Goal: Transaction & Acquisition: Purchase product/service

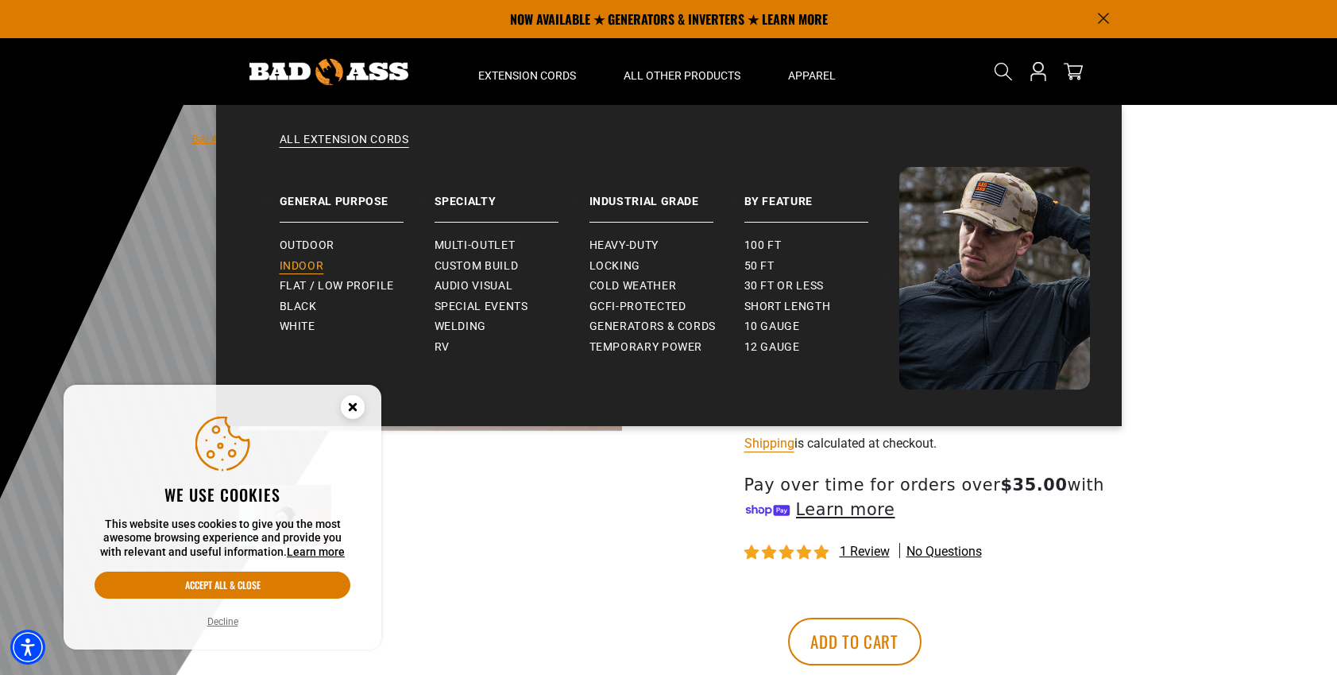
click at [314, 265] on span "Indoor" at bounding box center [302, 266] width 44 height 14
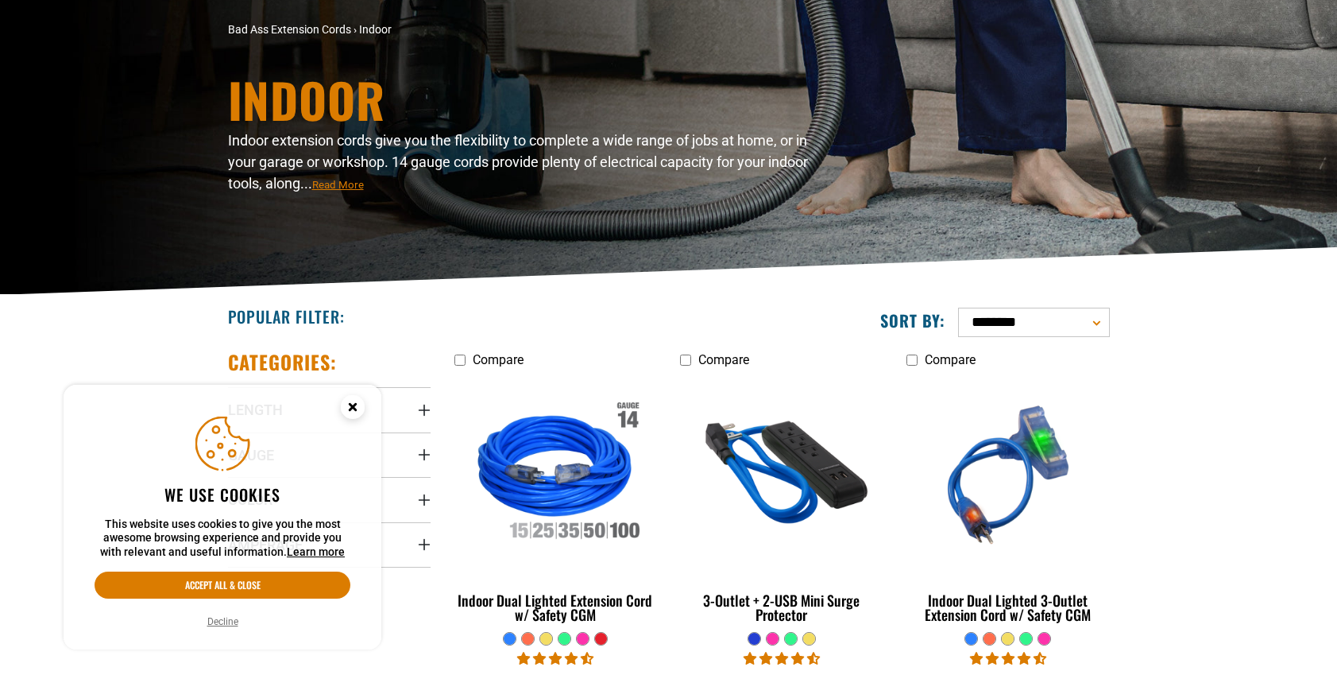
scroll to position [315, 0]
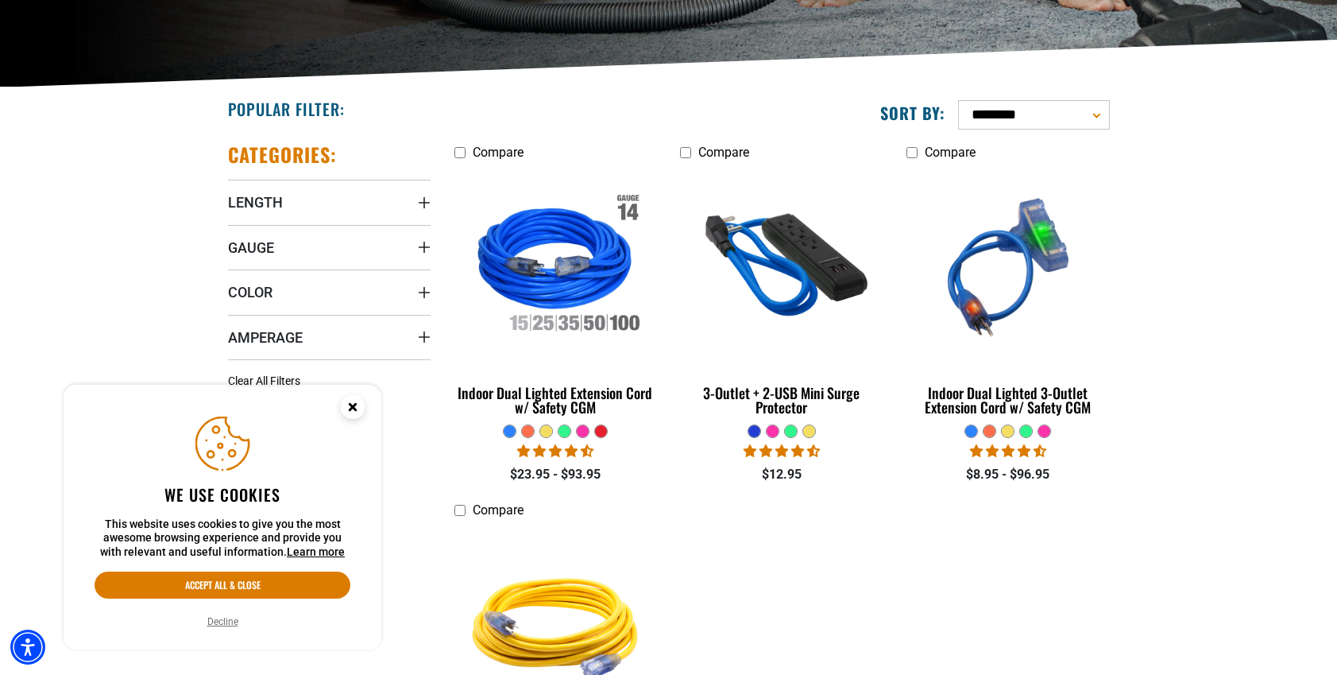
click at [354, 401] on circle "Cookie Consent" at bounding box center [353, 407] width 24 height 24
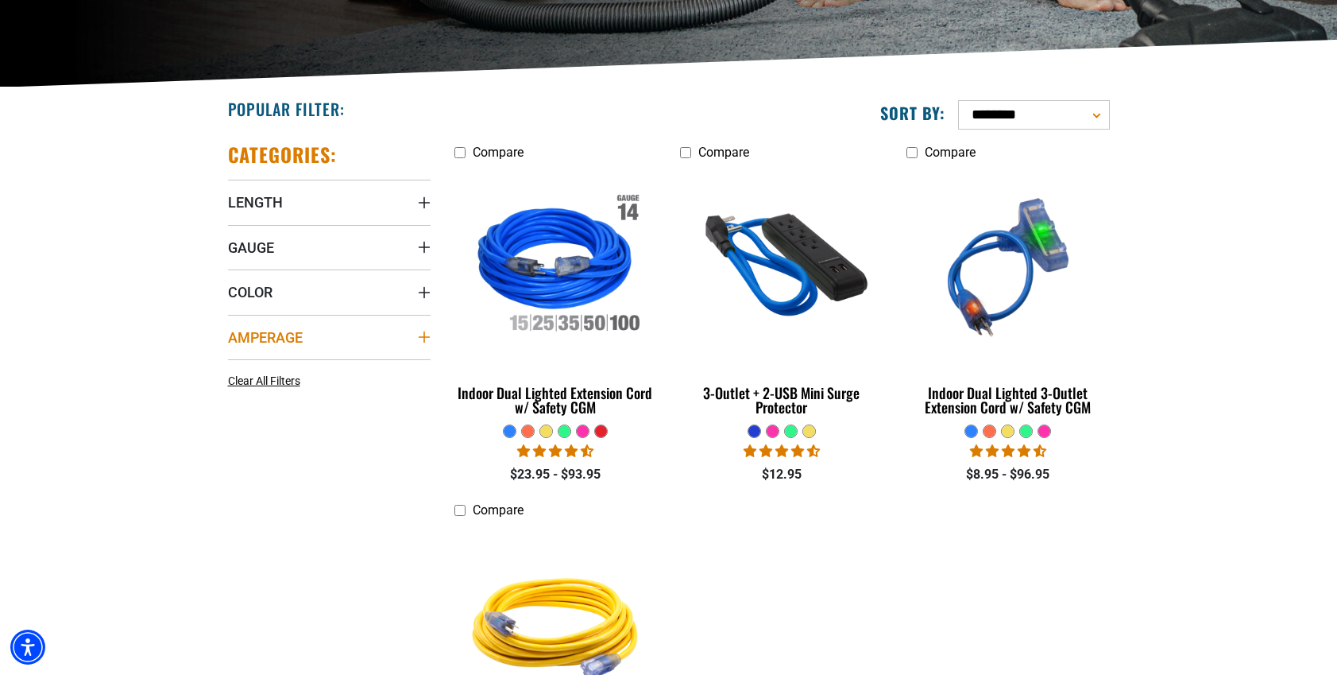
click at [410, 332] on summary "Amperage" at bounding box center [329, 337] width 203 height 44
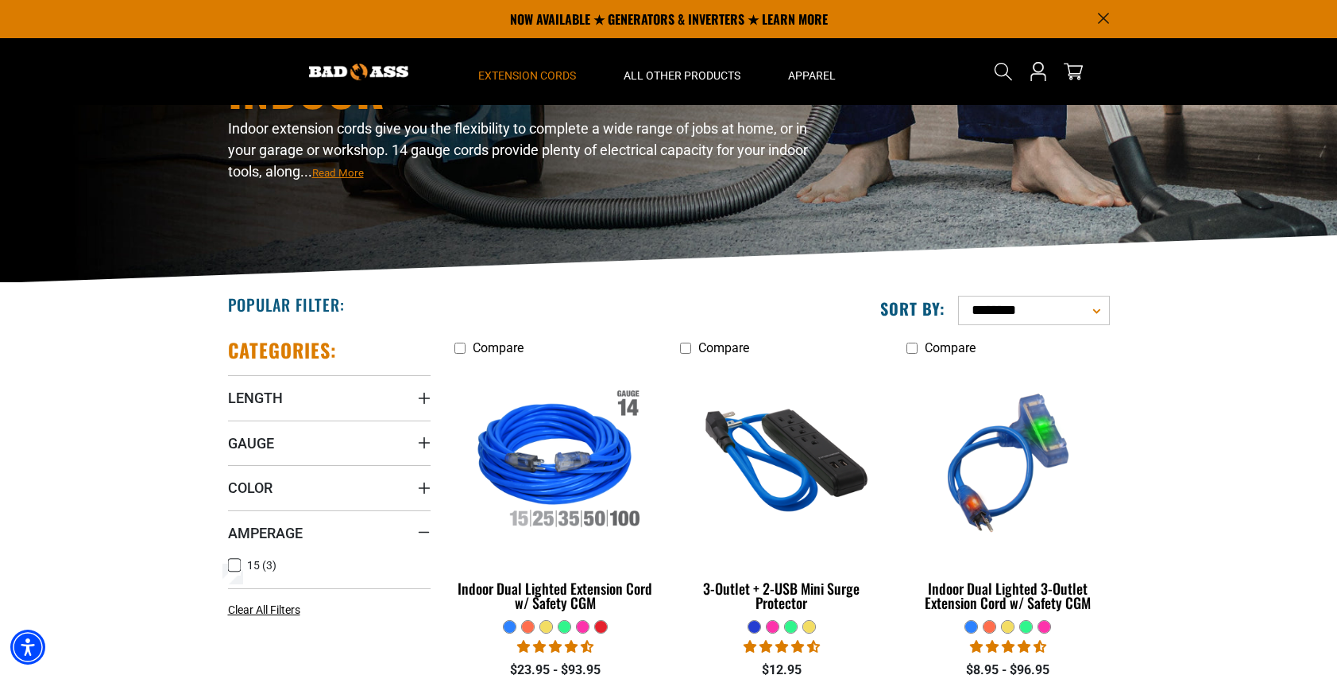
scroll to position [0, 0]
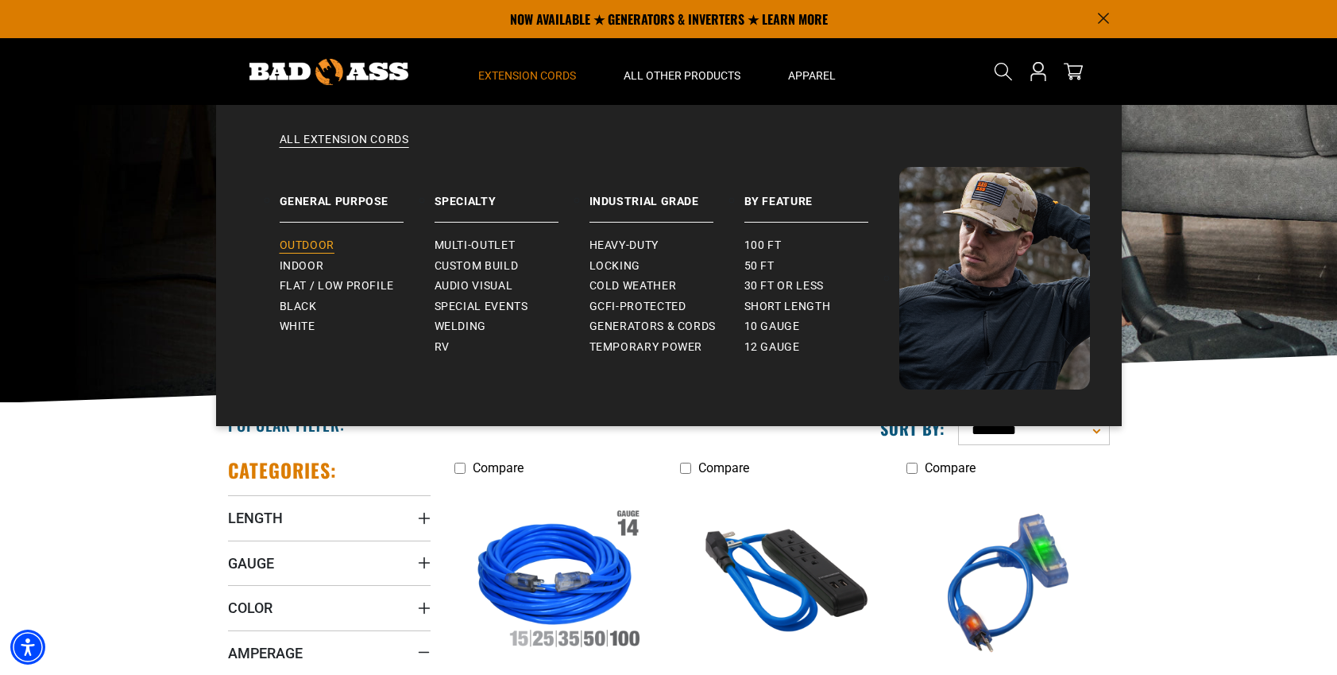
click at [313, 242] on span "Outdoor" at bounding box center [307, 245] width 55 height 14
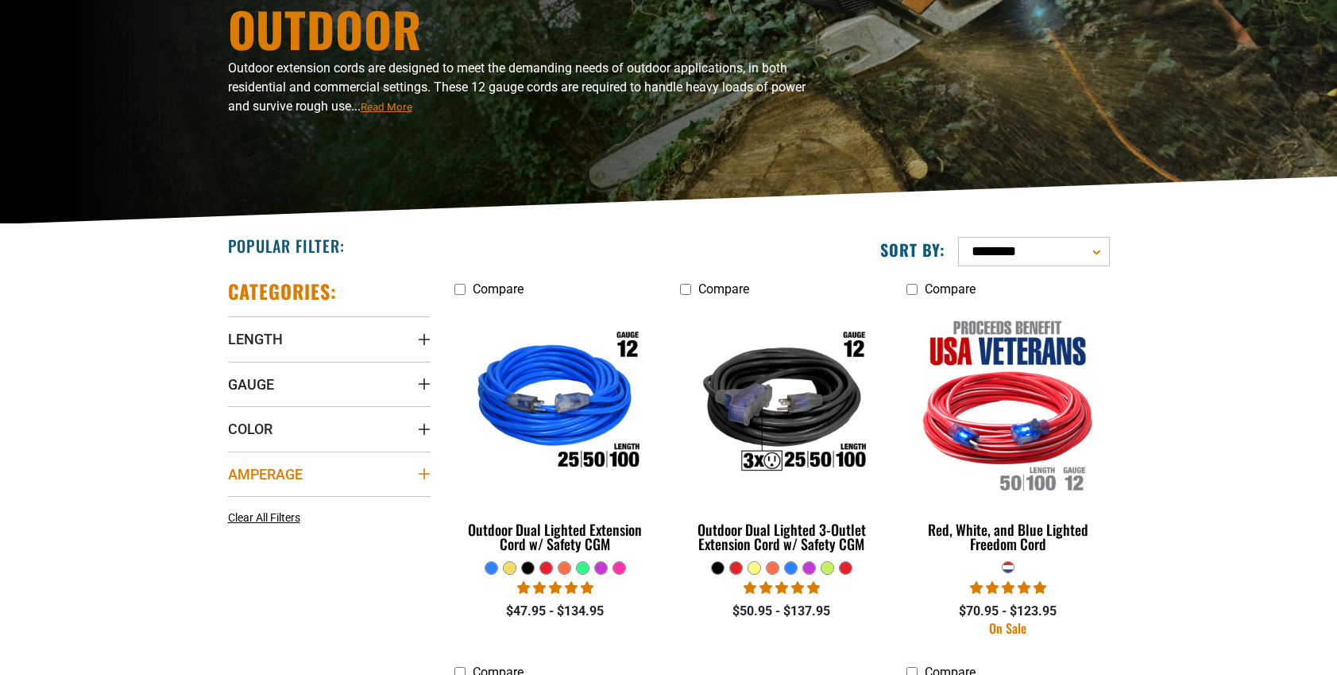
click at [284, 469] on span "Amperage" at bounding box center [265, 474] width 75 height 18
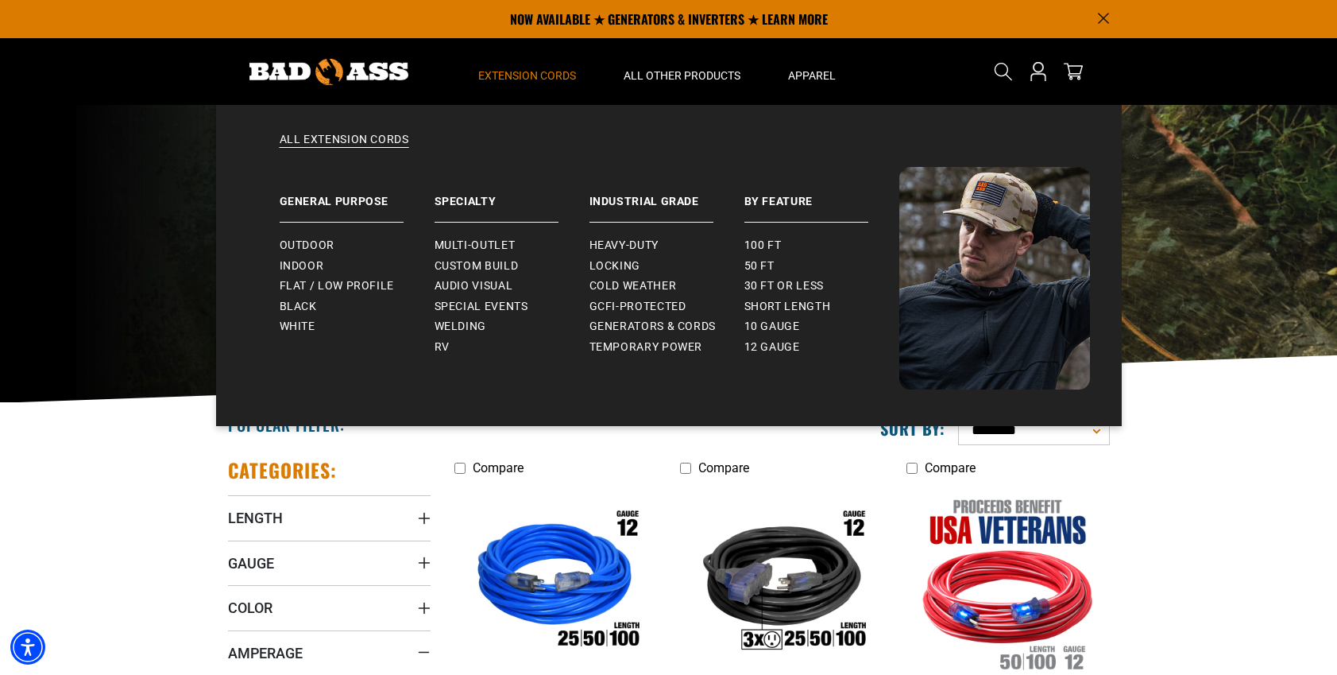
click at [524, 75] on span "Extension Cords" at bounding box center [527, 75] width 98 height 14
click at [629, 320] on span "Generators & Cords" at bounding box center [653, 326] width 127 height 14
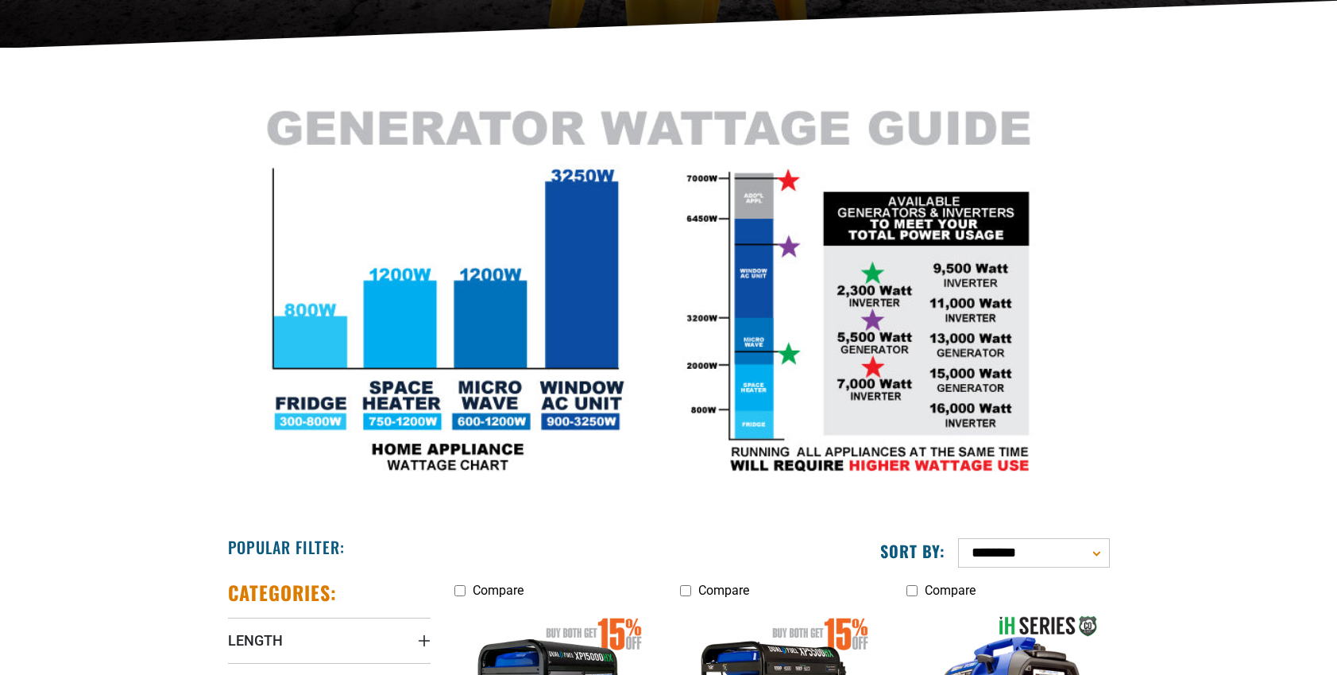
scroll to position [733, 0]
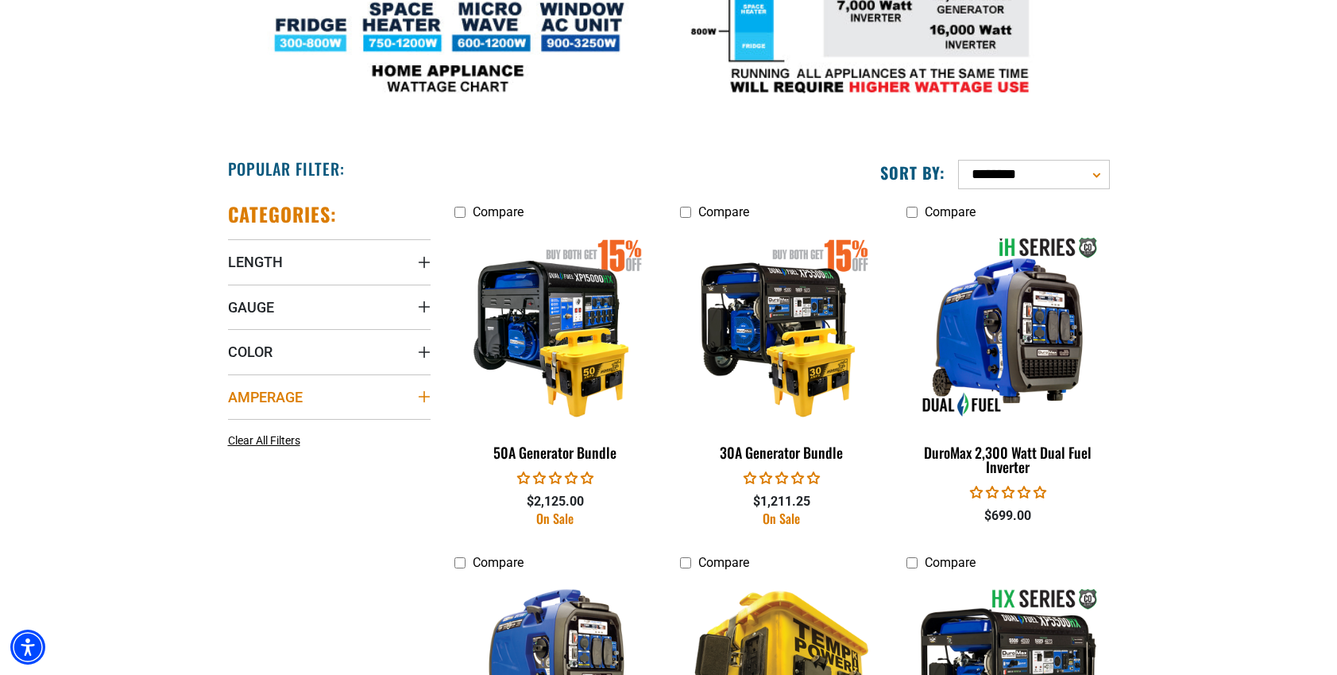
click at [304, 389] on summary "Amperage" at bounding box center [329, 396] width 203 height 44
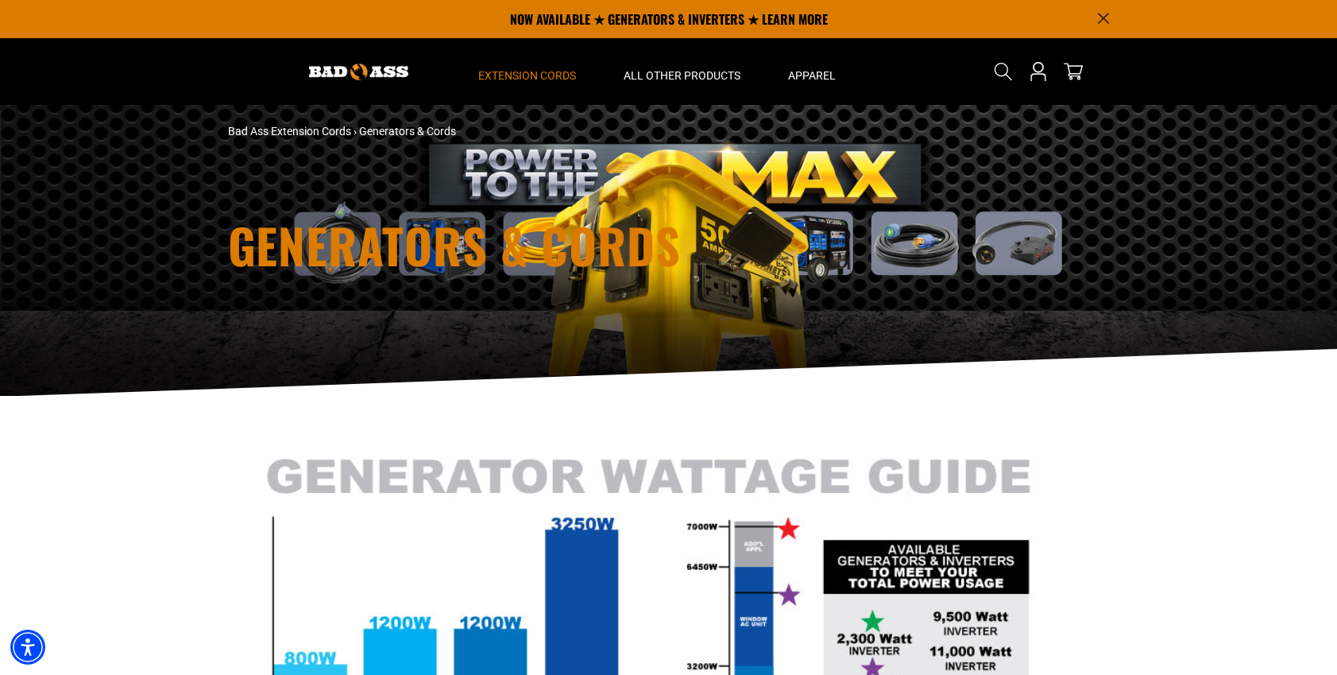
scroll to position [0, 0]
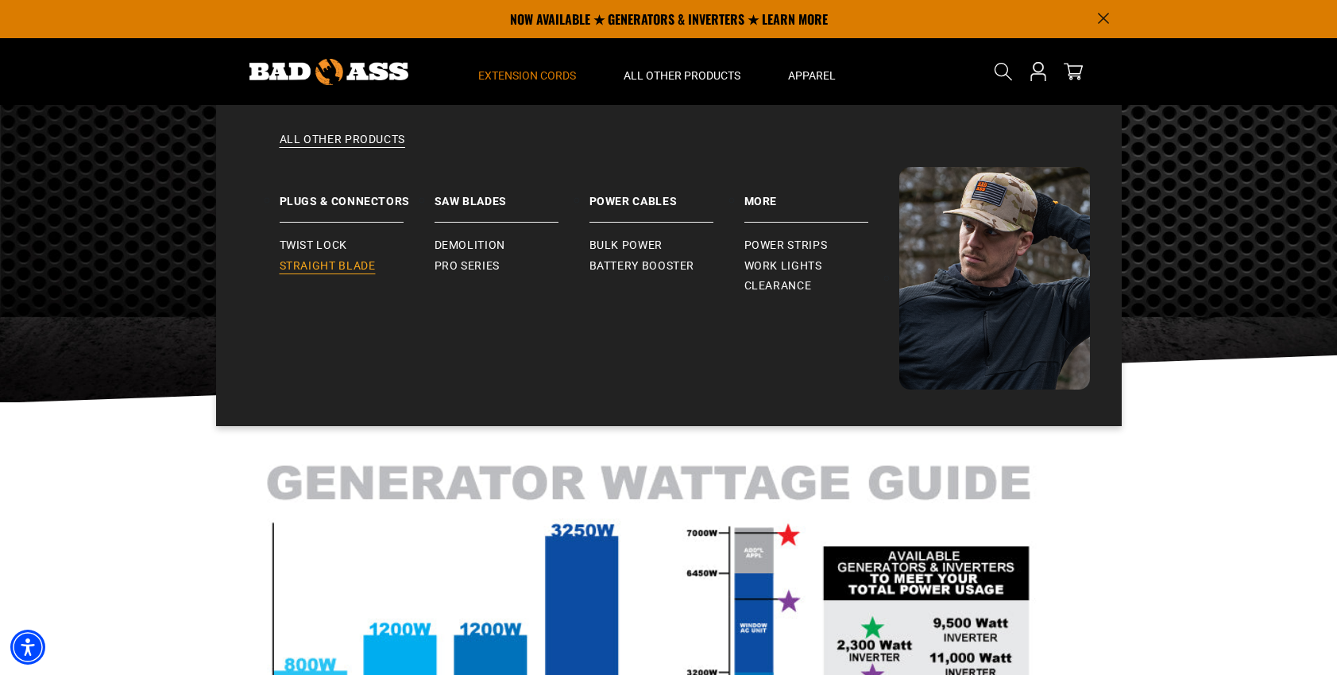
click at [348, 269] on span "Straight Blade" at bounding box center [328, 266] width 96 height 14
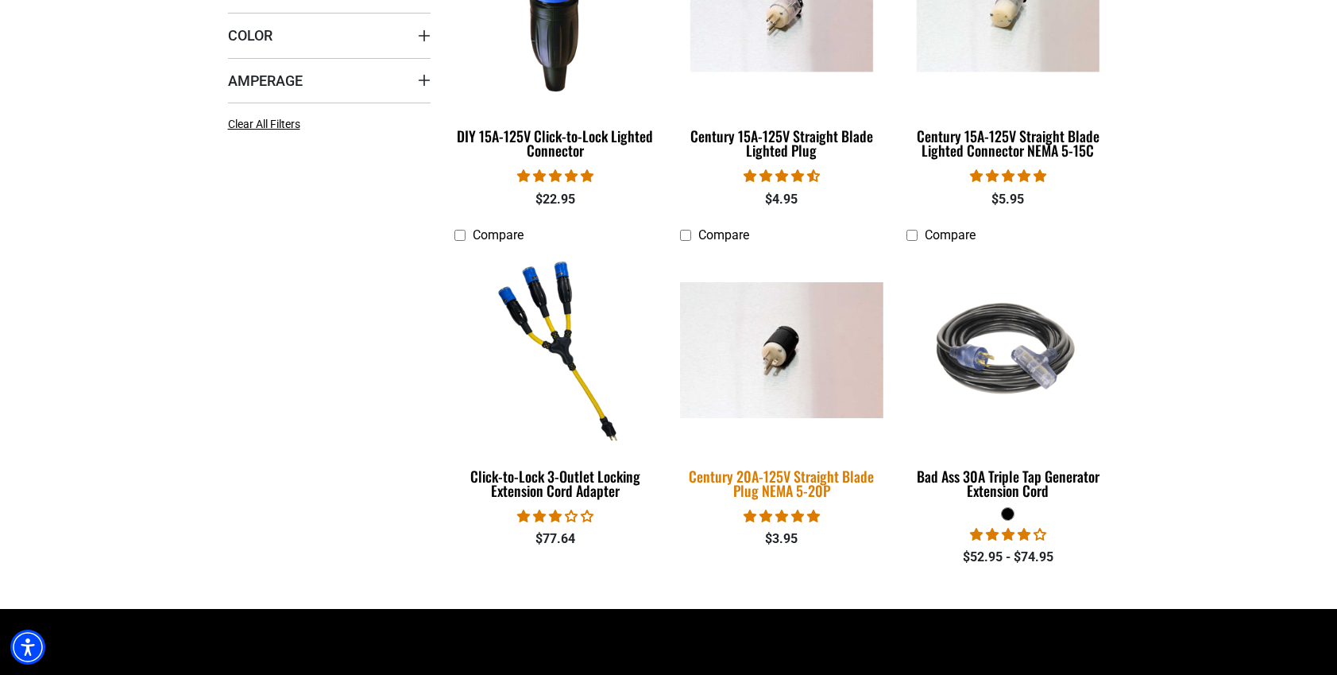
scroll to position [573, 0]
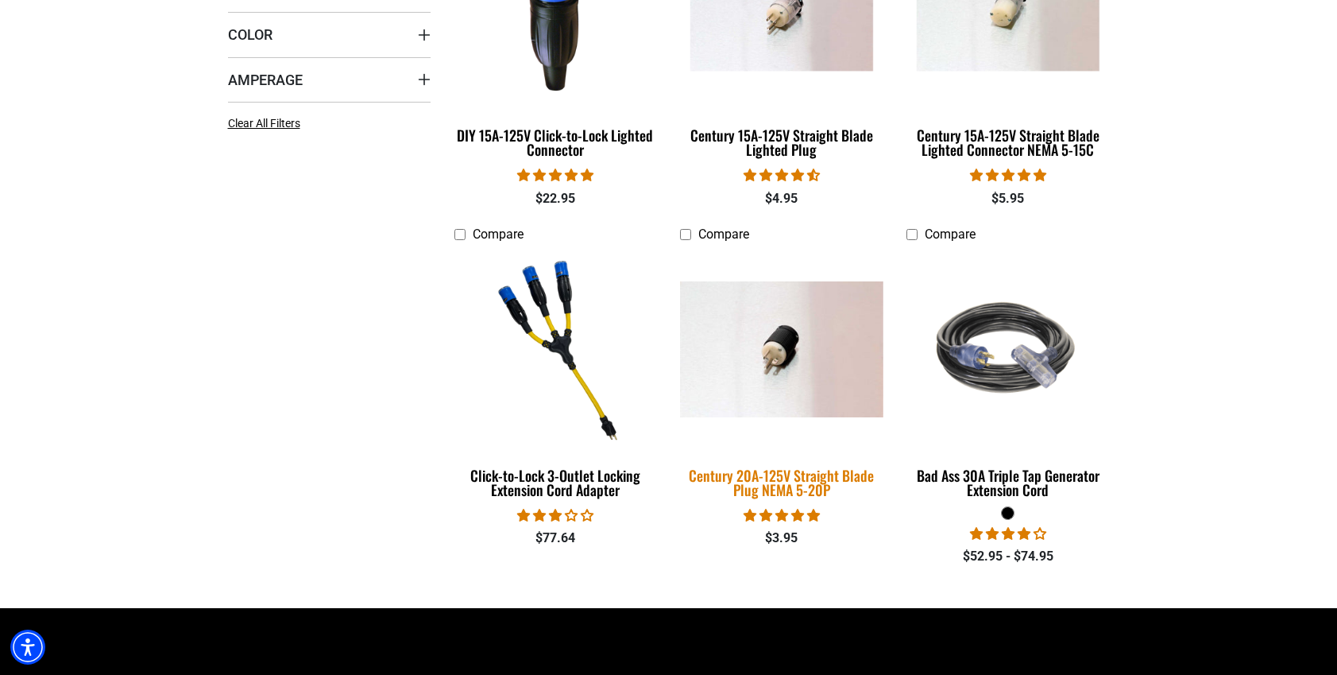
click at [771, 340] on img at bounding box center [782, 349] width 222 height 136
